Goal: Task Accomplishment & Management: Manage account settings

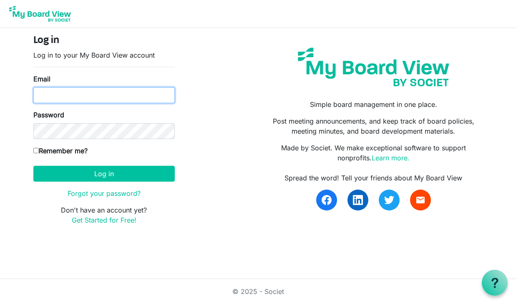
type input "[EMAIL_ADDRESS][DOMAIN_NAME]"
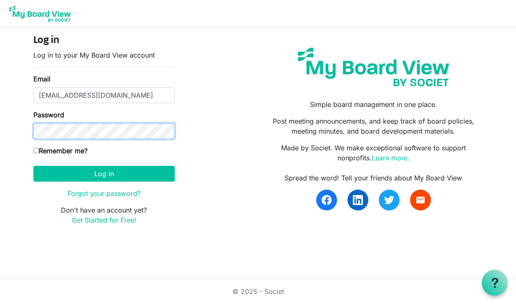
click at [104, 173] on button "Log in" at bounding box center [103, 174] width 141 height 16
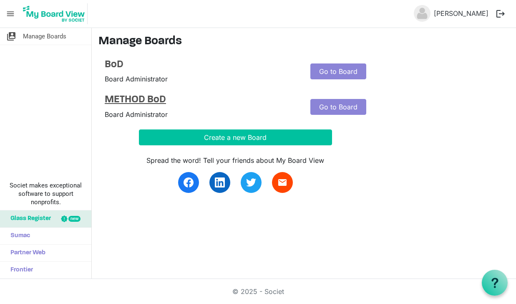
click at [124, 102] on h4 "METHOD BoD" at bounding box center [201, 100] width 193 height 12
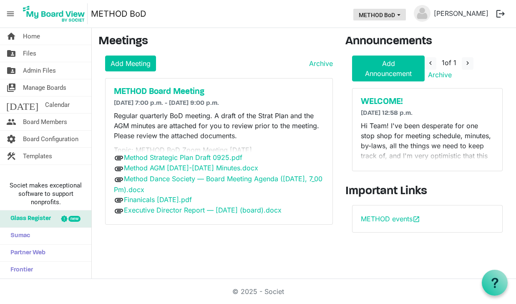
click at [402, 16] on span "METHOD BoD dropdownbutton" at bounding box center [399, 14] width 8 height 3
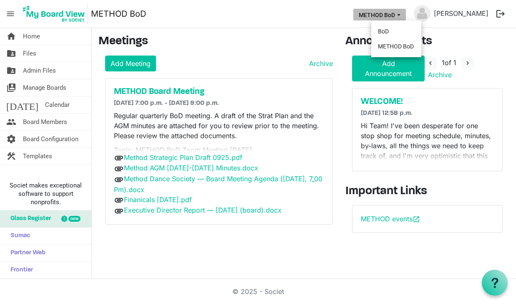
click at [402, 16] on span "METHOD BoD dropdownbutton" at bounding box center [399, 14] width 8 height 3
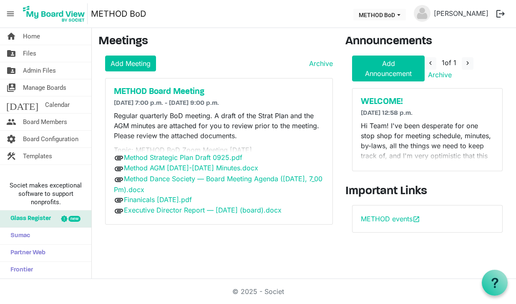
click at [15, 15] on span "menu" at bounding box center [11, 14] width 16 height 16
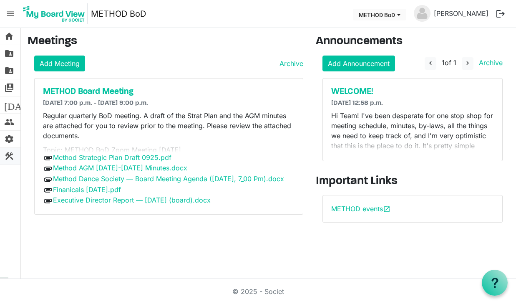
click at [8, 151] on span "construction" at bounding box center [9, 156] width 10 height 17
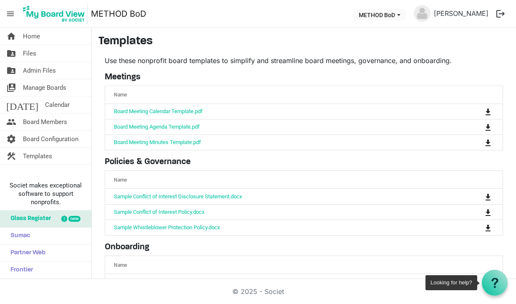
click at [496, 279] on use at bounding box center [494, 282] width 7 height 10
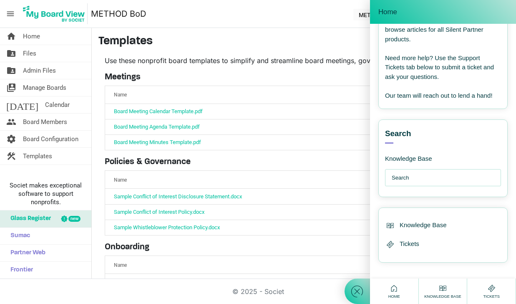
scroll to position [114, 0]
click at [426, 172] on input "text" at bounding box center [445, 178] width 107 height 17
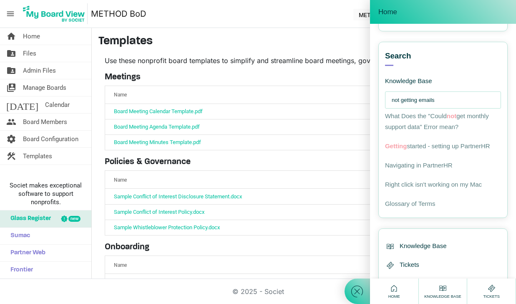
scroll to position [195, 0]
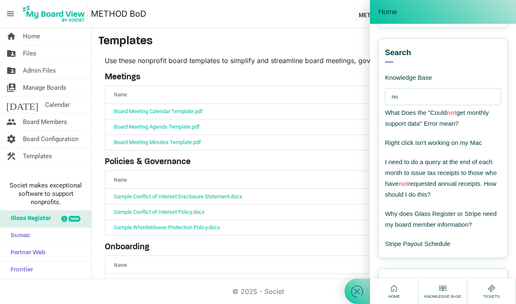
type input "n"
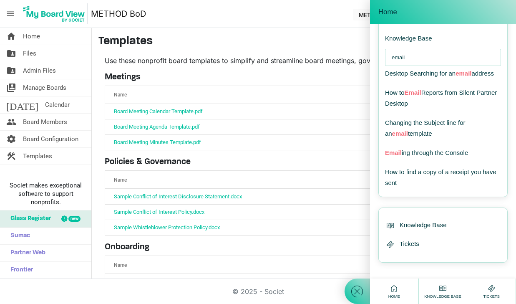
scroll to position [234, 0]
type input "email"
click at [454, 151] on span "Email ing through the Console" at bounding box center [426, 152] width 83 height 7
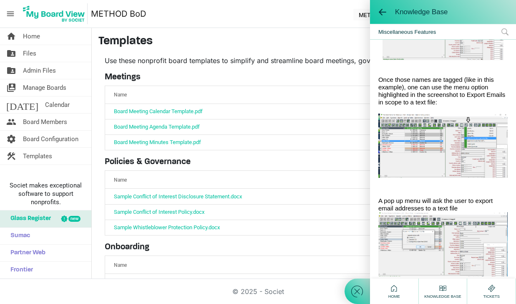
scroll to position [537, 0]
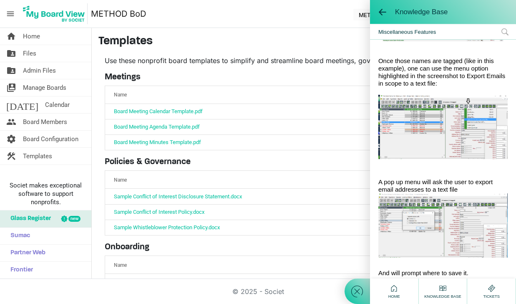
click at [438, 294] on span "Knowledge Base" at bounding box center [442, 296] width 41 height 6
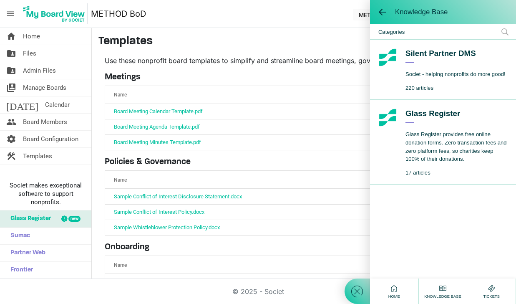
click at [396, 289] on icon at bounding box center [394, 288] width 10 height 10
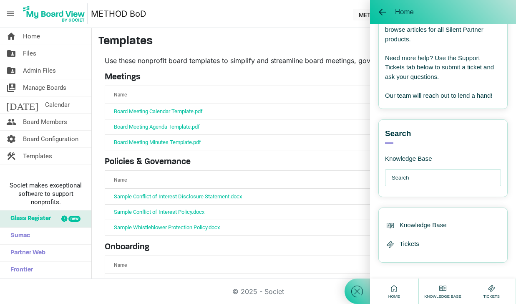
scroll to position [114, 0]
click at [406, 221] on span "Knowledge Base" at bounding box center [422, 226] width 47 height 10
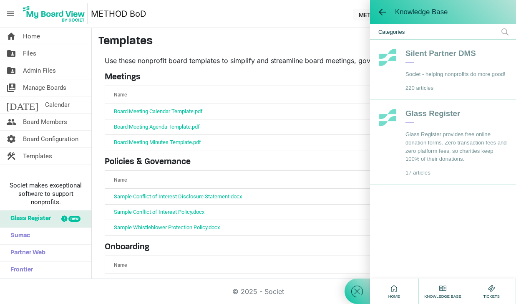
click at [390, 51] on img at bounding box center [387, 57] width 19 height 19
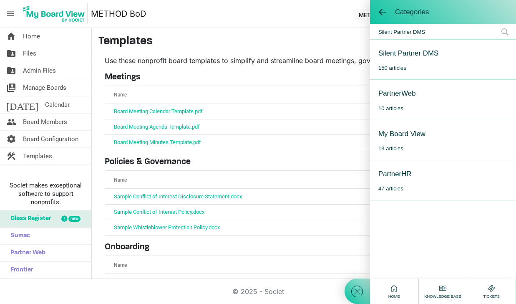
click at [397, 136] on div "My Board View" at bounding box center [401, 133] width 47 height 10
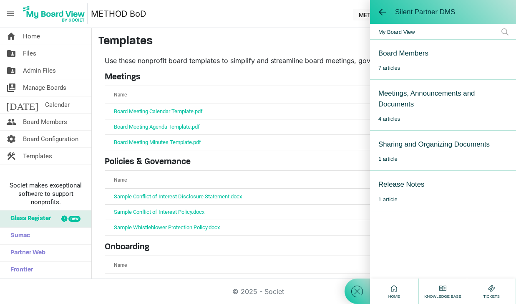
click at [409, 99] on div "Meetings, Announcements and Documents" at bounding box center [442, 98] width 129 height 21
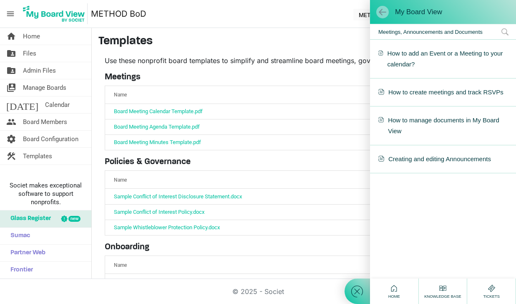
click at [385, 14] on span at bounding box center [382, 12] width 8 height 8
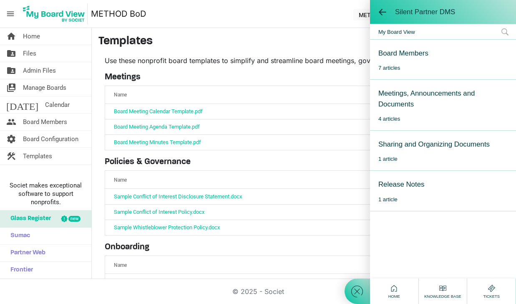
click at [394, 143] on div "Sharing and Organizing Documents" at bounding box center [433, 144] width 111 height 10
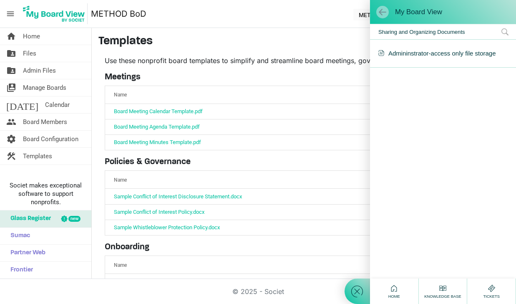
click at [382, 8] on span at bounding box center [382, 12] width 8 height 8
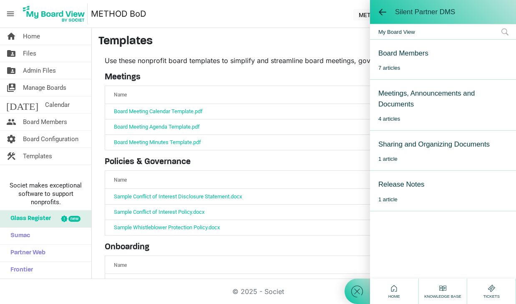
click at [411, 53] on div "Board Members" at bounding box center [403, 53] width 50 height 10
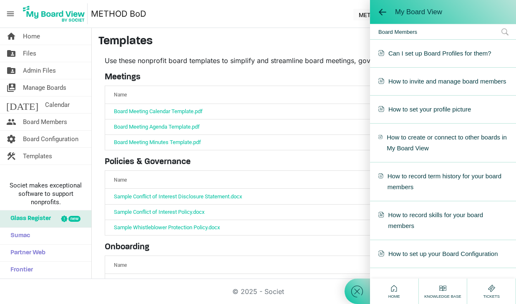
scroll to position [0, 0]
click at [296, 38] on h3 "Templates" at bounding box center [303, 42] width 411 height 14
click at [381, 10] on span at bounding box center [382, 12] width 8 height 8
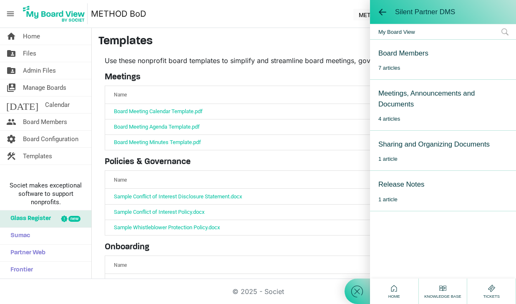
click at [356, 287] on icon at bounding box center [356, 291] width 15 height 15
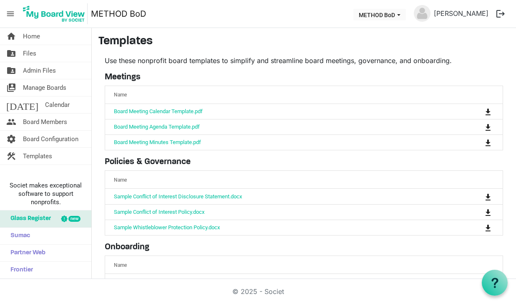
click at [11, 11] on span "menu" at bounding box center [11, 14] width 16 height 16
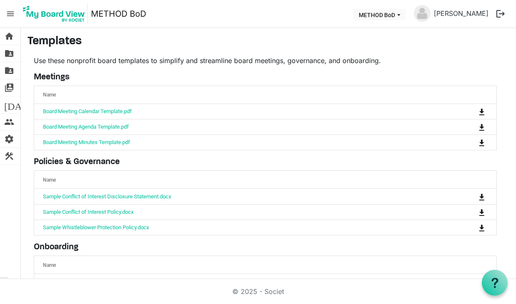
click at [11, 11] on span "menu" at bounding box center [11, 14] width 16 height 16
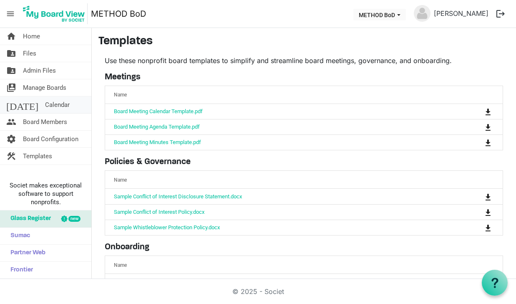
click at [45, 102] on span "Calendar" at bounding box center [57, 104] width 25 height 17
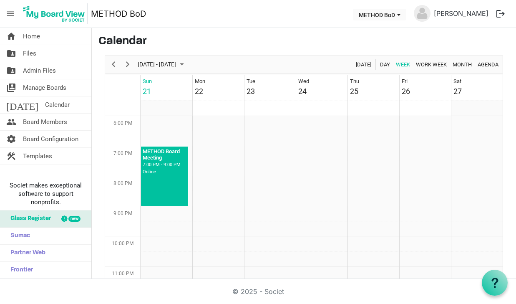
scroll to position [529, 0]
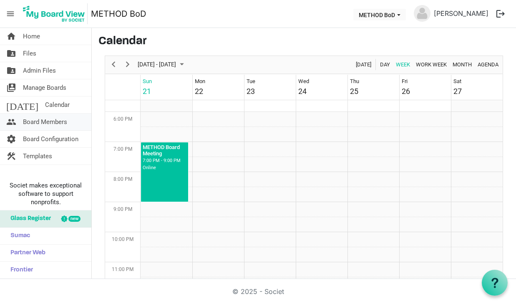
click at [39, 117] on span "Board Members" at bounding box center [45, 121] width 44 height 17
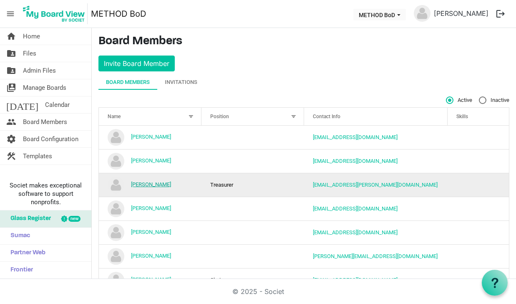
click at [152, 184] on link "Carol Carlson" at bounding box center [151, 184] width 40 height 6
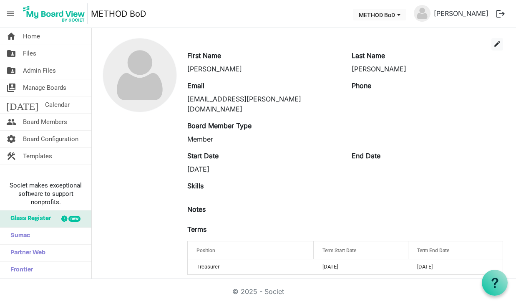
scroll to position [23, 0]
click at [499, 44] on span "edit" at bounding box center [497, 44] width 8 height 8
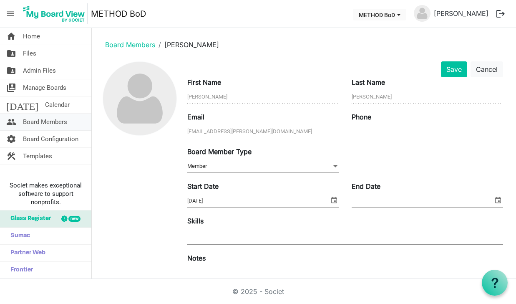
click at [45, 122] on span "Board Members" at bounding box center [45, 121] width 44 height 17
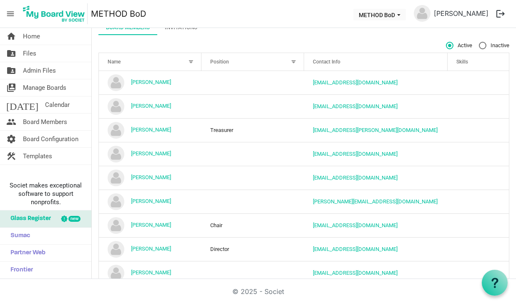
scroll to position [58, 0]
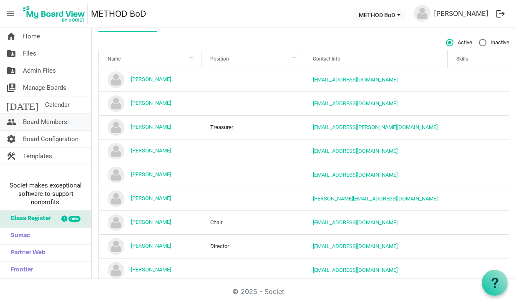
click at [52, 123] on span "Board Members" at bounding box center [45, 121] width 44 height 17
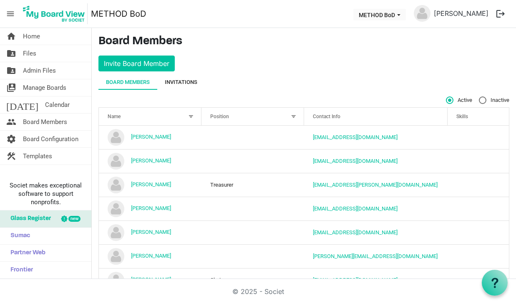
click at [188, 81] on div "Invitations" at bounding box center [181, 82] width 33 height 8
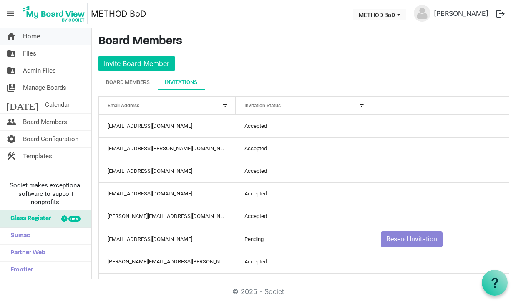
click at [66, 32] on link "home Home" at bounding box center [45, 36] width 91 height 17
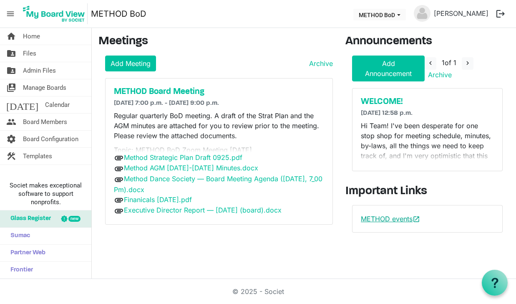
click at [377, 218] on link "METHOD events open_in_new" at bounding box center [390, 218] width 59 height 8
click at [49, 117] on span "Board Members" at bounding box center [45, 121] width 44 height 17
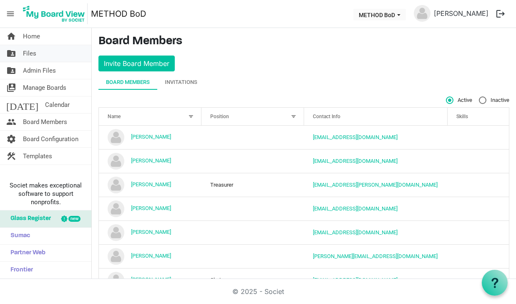
click at [30, 54] on span "Files" at bounding box center [29, 53] width 13 height 17
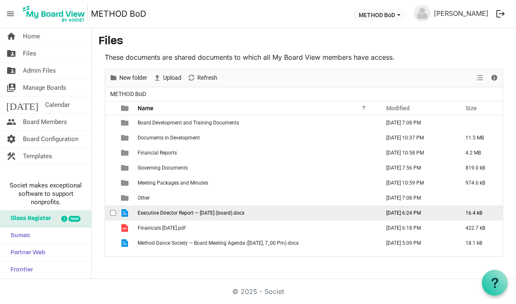
click at [113, 211] on span "checkbox" at bounding box center [113, 213] width 6 height 6
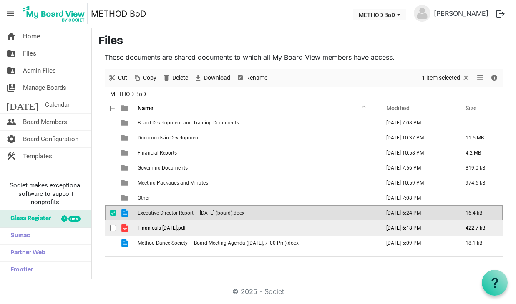
click at [113, 228] on span "checkbox" at bounding box center [113, 228] width 6 height 6
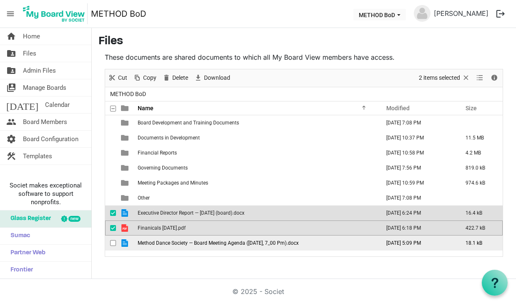
click at [113, 243] on span "checkbox" at bounding box center [113, 243] width 6 height 6
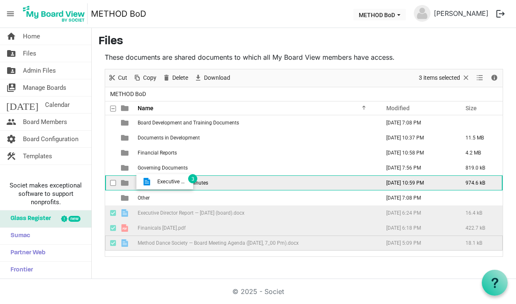
drag, startPoint x: 156, startPoint y: 214, endPoint x: 155, endPoint y: 181, distance: 33.0
click at [155, 181] on tbody "Board Development and Training Documents May 23, 2025 7:08 PM Documents in Deve…" at bounding box center [303, 182] width 397 height 135
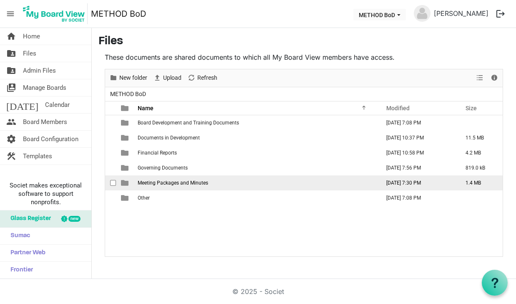
click at [125, 183] on span "is template cell column header type" at bounding box center [125, 183] width 8 height 8
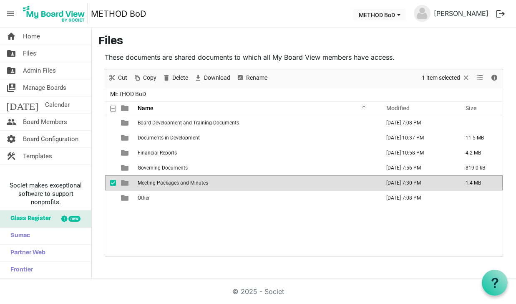
click at [125, 183] on span "is template cell column header type" at bounding box center [125, 183] width 8 height 8
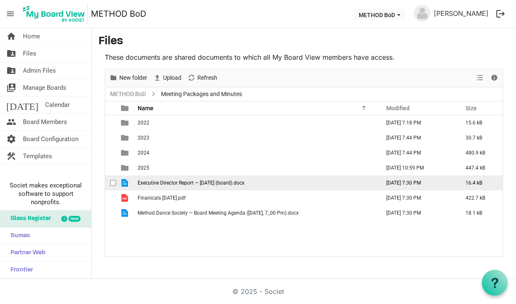
click at [114, 183] on span "checkbox" at bounding box center [113, 183] width 6 height 6
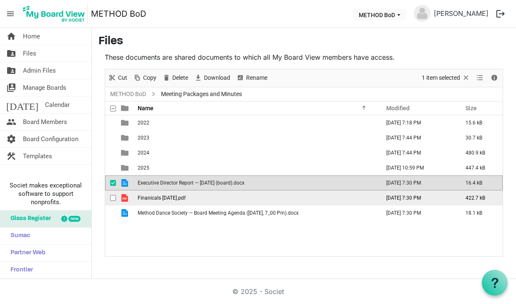
click at [114, 198] on span "checkbox" at bounding box center [113, 198] width 6 height 6
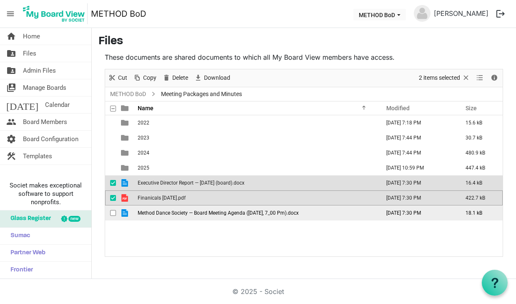
click at [114, 209] on div "checkbox" at bounding box center [115, 212] width 10 height 8
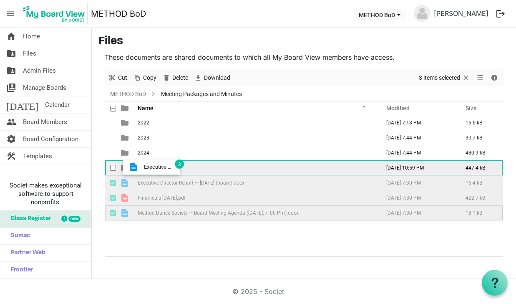
drag, startPoint x: 152, startPoint y: 185, endPoint x: 141, endPoint y: 166, distance: 21.3
click at [141, 166] on tbody "2022 June 13, 2025 7:18 PM 15.6 kB 2023 June 13, 2025 7:44 PM 30.7 kB 2024 June…" at bounding box center [303, 167] width 397 height 105
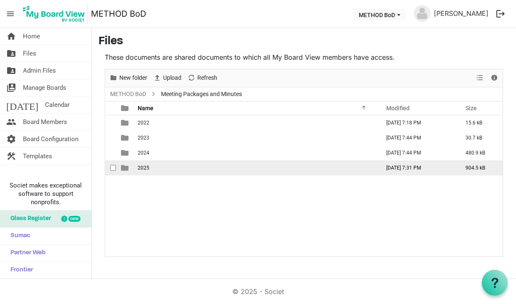
click at [115, 167] on span "checkbox" at bounding box center [113, 168] width 6 height 6
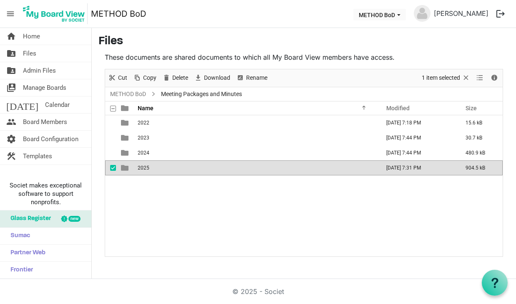
click at [125, 168] on span "is template cell column header type" at bounding box center [125, 168] width 8 height 8
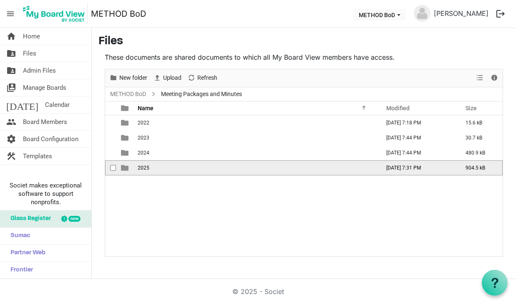
click at [125, 168] on span "is template cell column header type" at bounding box center [125, 168] width 8 height 8
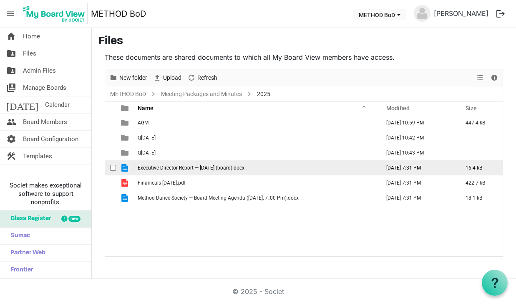
click at [113, 168] on span "checkbox" at bounding box center [113, 168] width 6 height 6
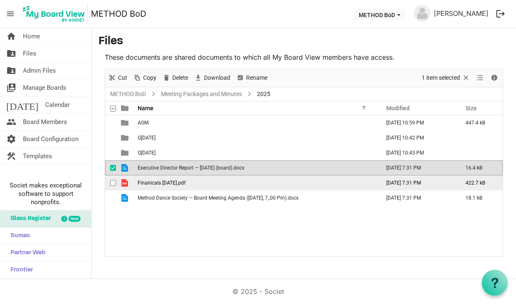
click at [113, 178] on td "checkbox" at bounding box center [110, 182] width 11 height 15
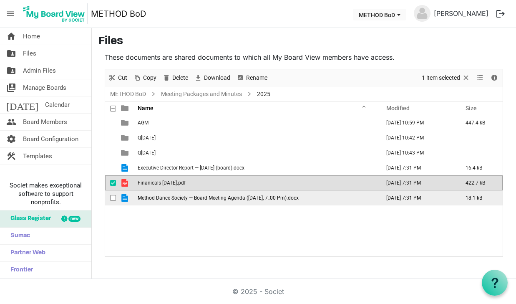
click at [112, 193] on div "checkbox" at bounding box center [115, 197] width 10 height 8
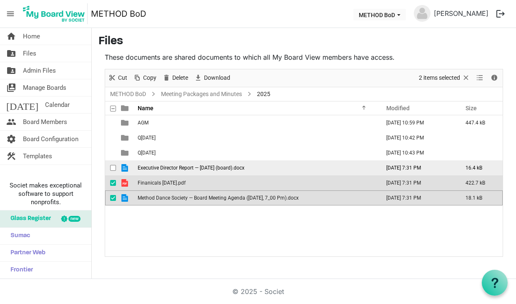
click at [113, 166] on span "checkbox" at bounding box center [113, 168] width 6 height 6
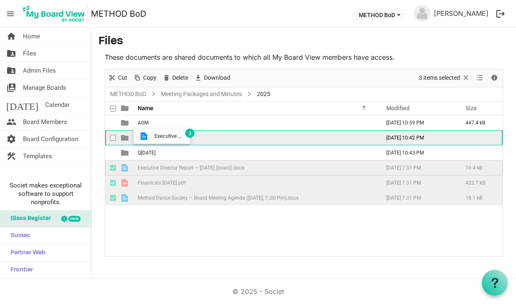
drag, startPoint x: 152, startPoint y: 168, endPoint x: 152, endPoint y: 136, distance: 32.9
click at [152, 136] on tbody "AGM September 19, 2025 10:59 PM 447.4 kB Q3 September 2025 September 19, 2025 1…" at bounding box center [303, 160] width 397 height 90
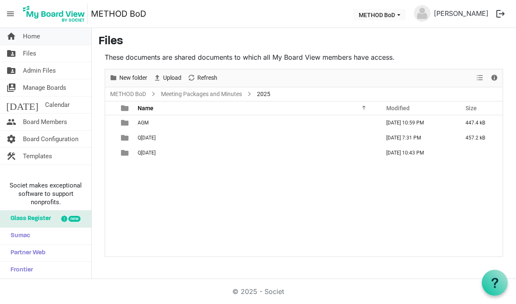
click at [40, 38] on link "home Home" at bounding box center [45, 36] width 91 height 17
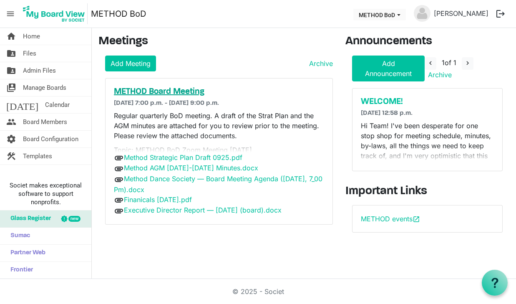
click at [146, 91] on h5 "METHOD Board Meeting" at bounding box center [219, 92] width 210 height 10
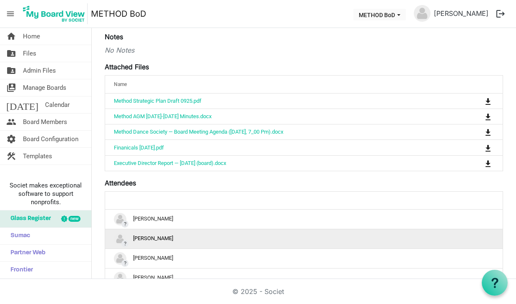
scroll to position [387, 0]
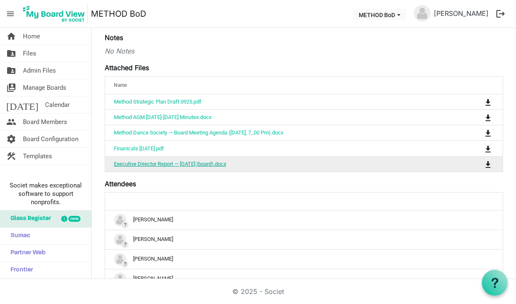
click at [188, 167] on link "Executive Director Report — Sep 21, 2025 (board).docx" at bounding box center [170, 164] width 112 height 6
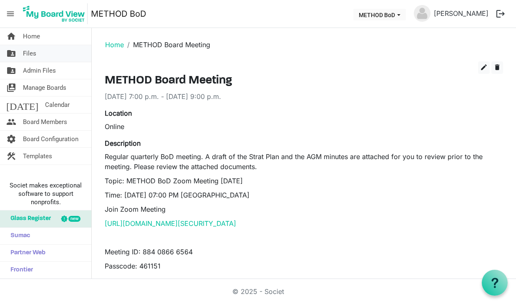
scroll to position [0, 0]
click at [33, 121] on span "Board Members" at bounding box center [45, 121] width 44 height 17
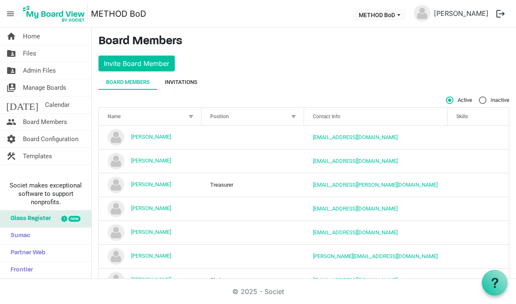
click at [189, 82] on div "Invitations" at bounding box center [181, 82] width 33 height 8
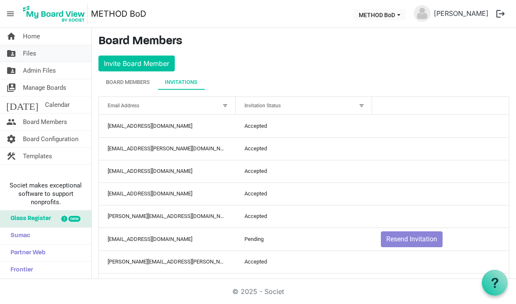
click at [48, 53] on link "folder_shared Files" at bounding box center [45, 53] width 91 height 17
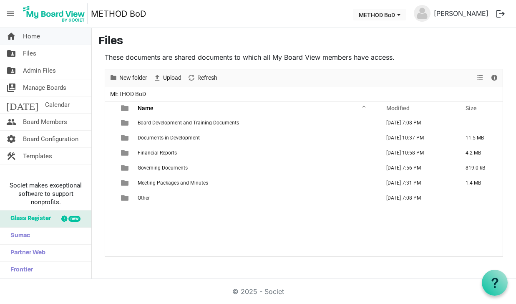
click at [37, 38] on span "Home" at bounding box center [31, 36] width 17 height 17
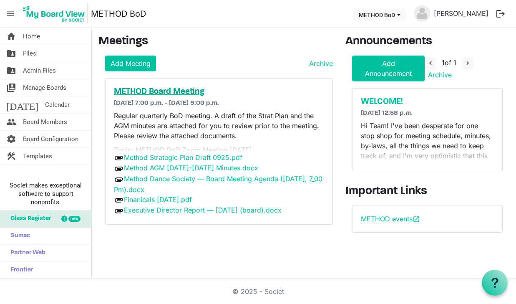
click at [172, 92] on h5 "METHOD Board Meeting" at bounding box center [219, 92] width 210 height 10
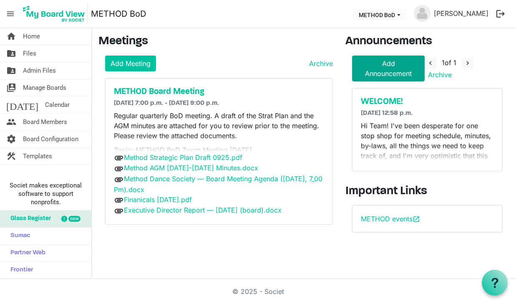
click at [396, 69] on link "Add Announcement" at bounding box center [388, 68] width 73 height 26
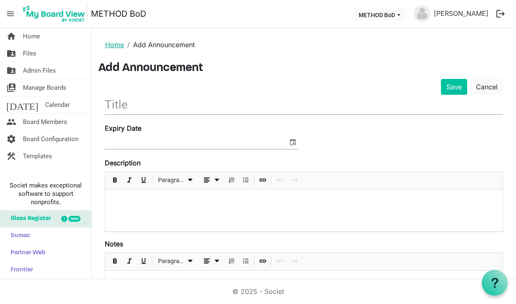
click at [120, 45] on link "Home" at bounding box center [114, 44] width 19 height 8
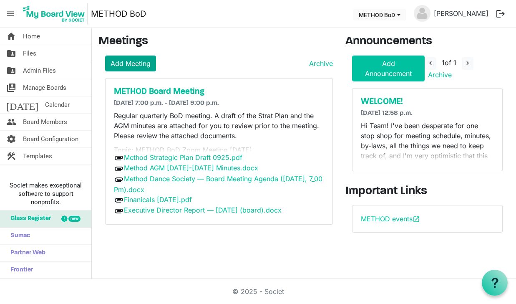
click at [119, 60] on link "Add Meeting" at bounding box center [130, 63] width 51 height 16
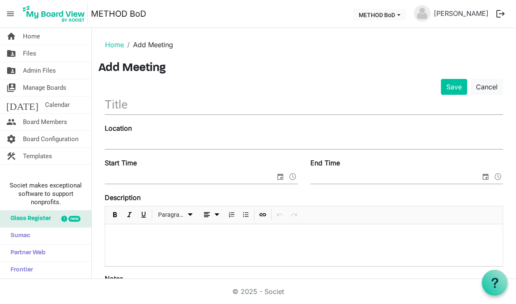
click at [213, 109] on input "text" at bounding box center [304, 105] width 398 height 20
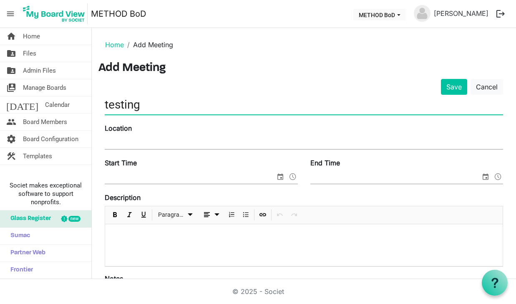
type input "testing"
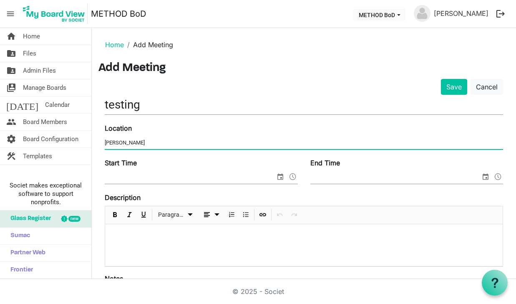
type input "[PERSON_NAME]"
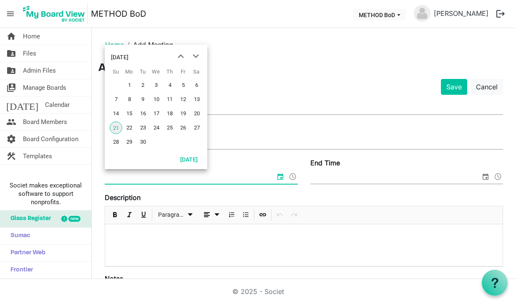
click at [119, 126] on span "21" at bounding box center [116, 127] width 13 height 13
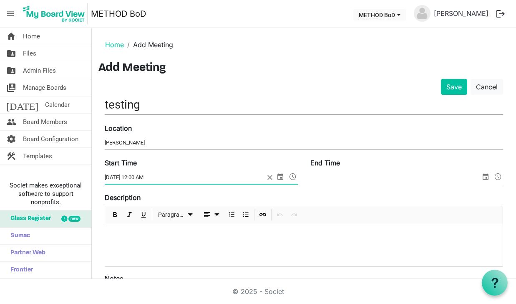
click at [292, 173] on span at bounding box center [293, 176] width 10 height 11
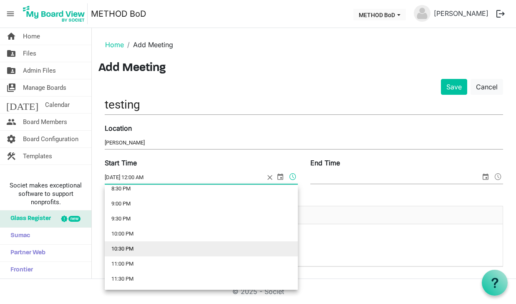
scroll to position [623, 0]
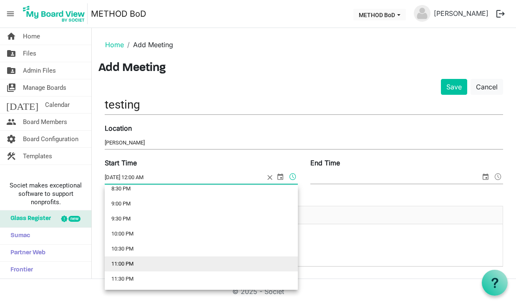
click at [175, 265] on li "11:00 PM" at bounding box center [201, 263] width 193 height 15
type input "2025-09-21 11:00 PM"
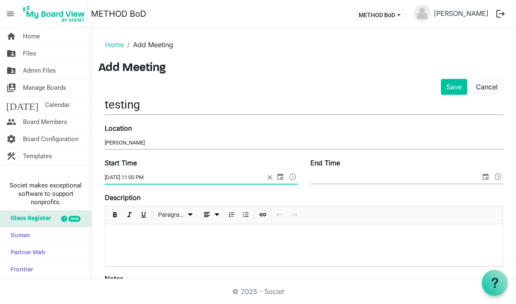
click at [372, 178] on input "End Time" at bounding box center [395, 177] width 171 height 13
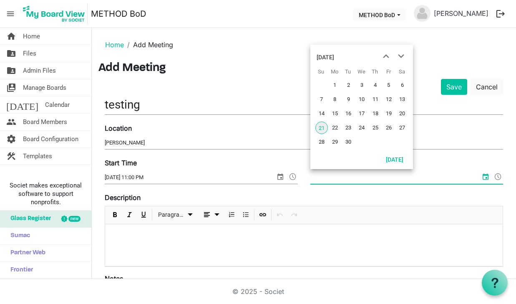
click at [321, 129] on span "21" at bounding box center [321, 127] width 13 height 13
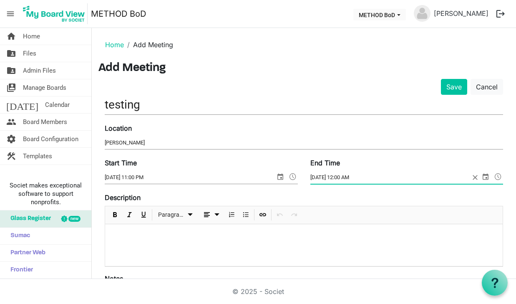
click at [494, 176] on span at bounding box center [498, 176] width 10 height 11
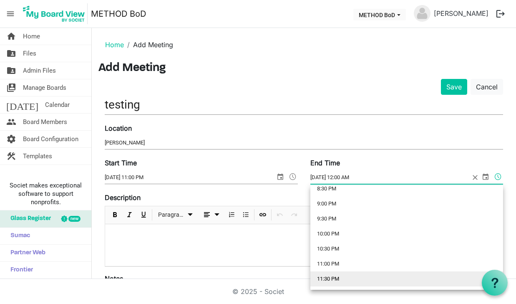
click at [332, 281] on li "11:30 PM" at bounding box center [406, 278] width 193 height 15
type input "2025-09-21 11:30 PM"
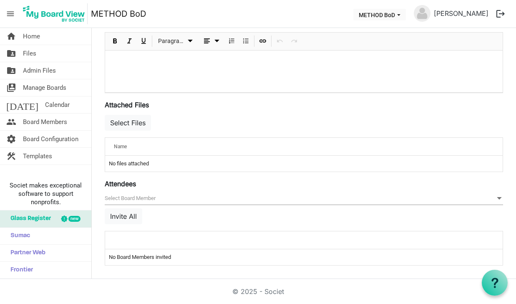
scroll to position [0, 0]
click at [137, 196] on span "null" at bounding box center [304, 198] width 398 height 13
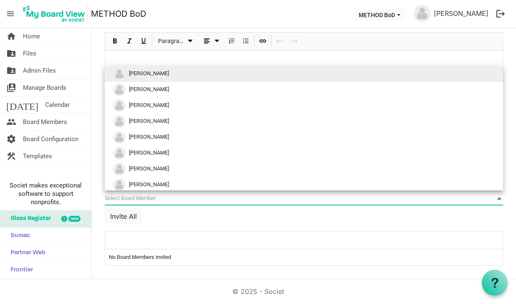
click at [142, 72] on span "[PERSON_NAME]" at bounding box center [149, 73] width 40 height 6
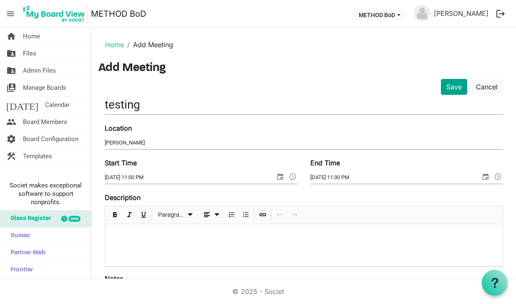
click at [460, 87] on button "Save" at bounding box center [454, 87] width 26 height 16
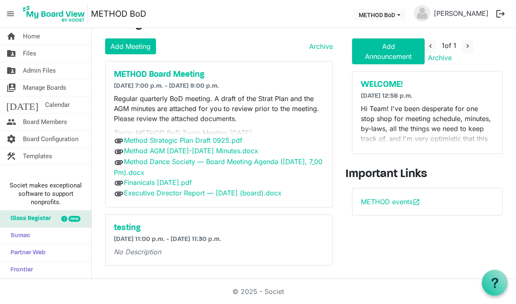
scroll to position [17, 0]
click at [133, 227] on h5 "testing" at bounding box center [219, 228] width 210 height 10
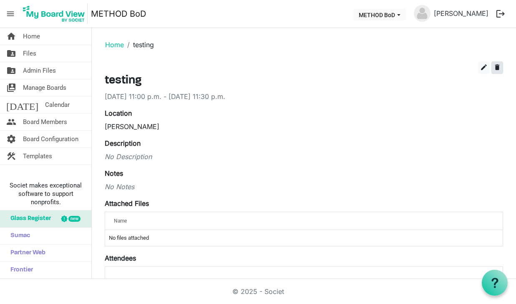
click at [498, 67] on span "delete" at bounding box center [497, 67] width 8 height 8
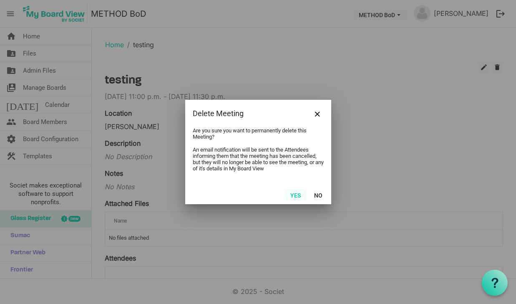
click at [295, 193] on button "Yes" at bounding box center [295, 195] width 21 height 12
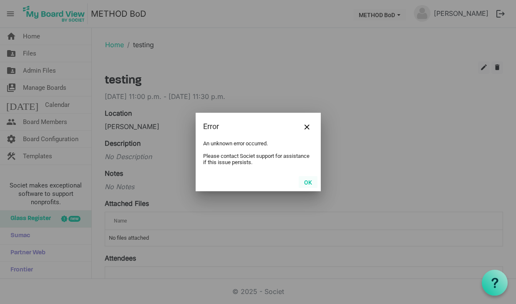
click at [313, 180] on button "OK" at bounding box center [308, 182] width 19 height 12
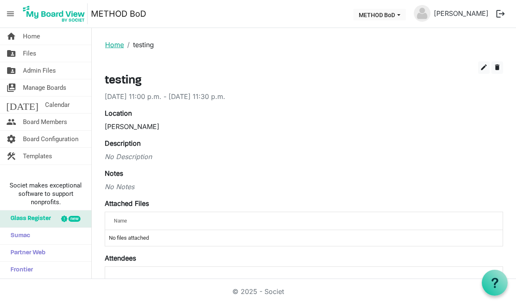
click at [120, 44] on link "Home" at bounding box center [114, 44] width 19 height 8
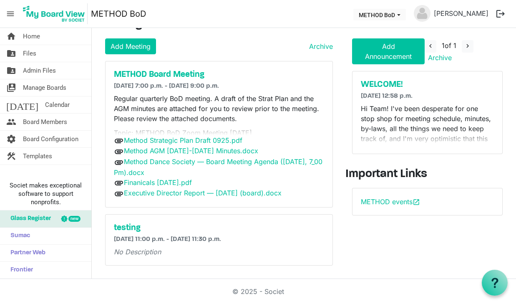
scroll to position [17, 0]
click at [128, 228] on h5 "testing" at bounding box center [219, 228] width 210 height 10
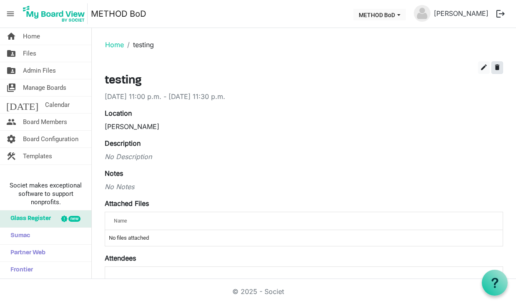
click at [493, 66] on span "delete" at bounding box center [497, 67] width 8 height 8
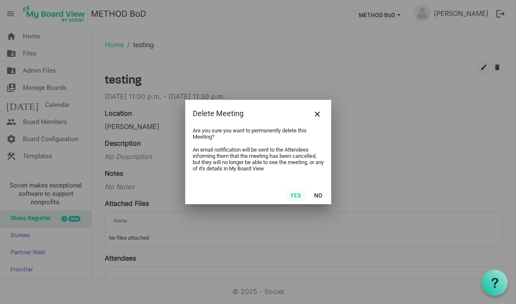
click at [295, 195] on button "Yes" at bounding box center [295, 195] width 21 height 12
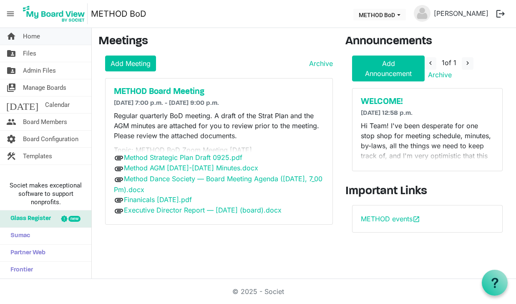
click at [37, 36] on span "Home" at bounding box center [31, 36] width 17 height 17
